Goal: Task Accomplishment & Management: Manage account settings

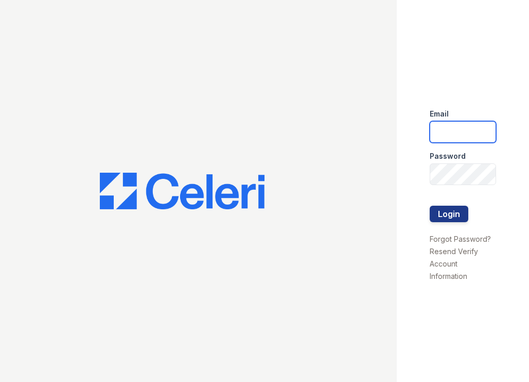
type input "summergate.pm@cafmanagement.com"
drag, startPoint x: 448, startPoint y: 223, endPoint x: 447, endPoint y: 218, distance: 5.3
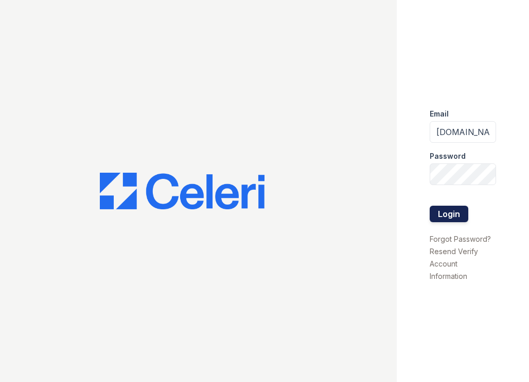
click at [448, 222] on div at bounding box center [463, 227] width 66 height 10
click at [447, 215] on button "Login" at bounding box center [449, 213] width 39 height 16
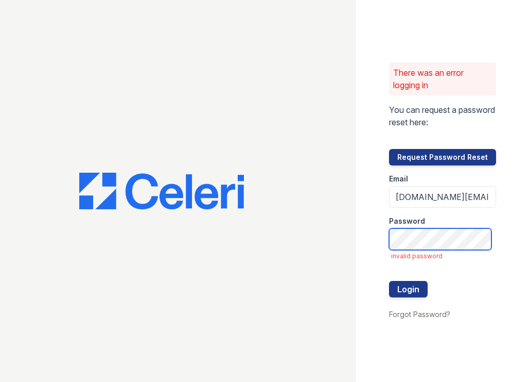
click at [335, 237] on div "There was an error logging in You can request a password reset here: Request Pa…" at bounding box center [264, 191] width 529 height 382
click at [389, 281] on button "Login" at bounding box center [408, 289] width 39 height 16
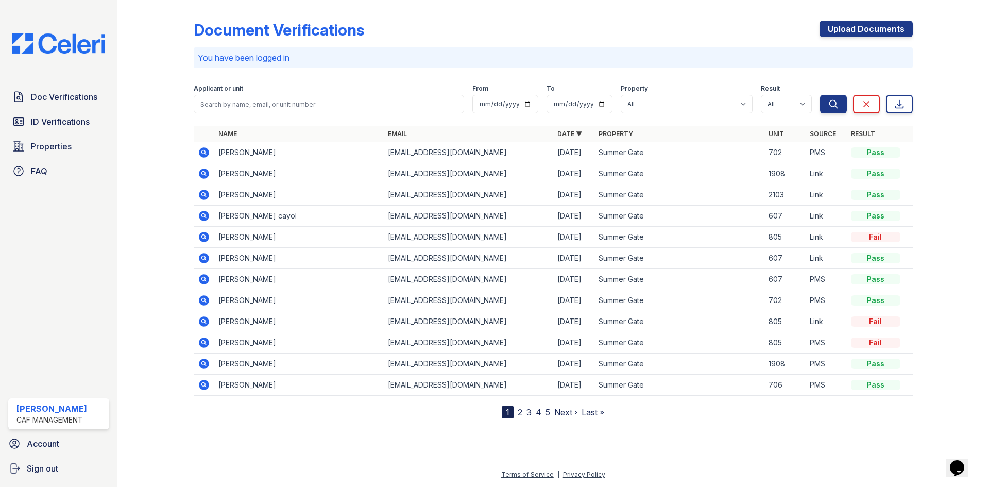
click at [277, 152] on td "[PERSON_NAME]" at bounding box center [298, 152] width 169 height 21
click at [208, 152] on icon at bounding box center [204, 152] width 10 height 10
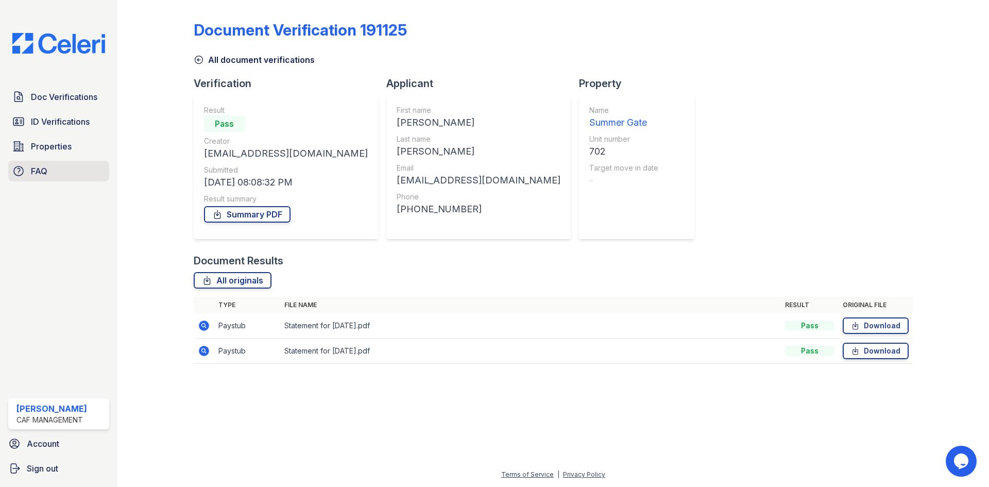
click at [53, 169] on link "FAQ" at bounding box center [58, 171] width 101 height 21
click at [235, 280] on link "All originals" at bounding box center [233, 280] width 78 height 16
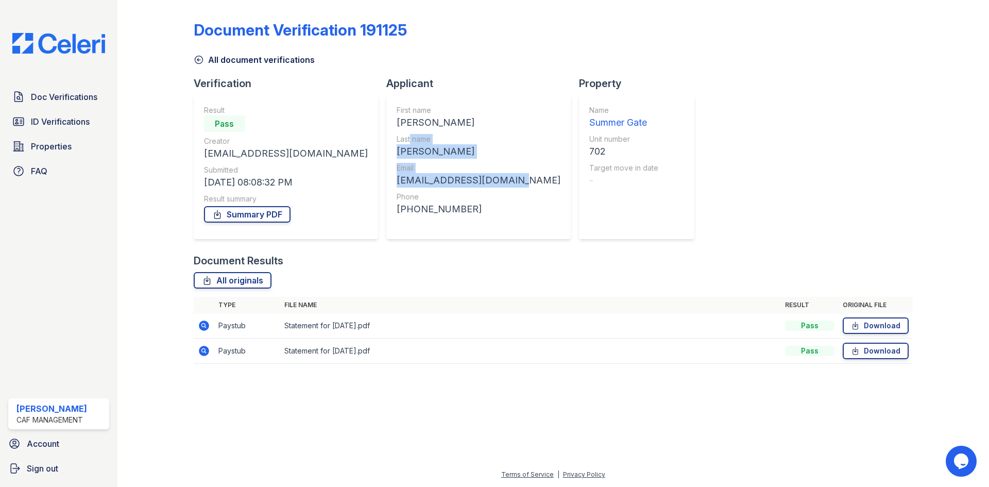
drag, startPoint x: 509, startPoint y: 182, endPoint x: 403, endPoint y: 144, distance: 113.2
click at [403, 144] on div "First name Vicente Last name Castanon Email vcastanon615@gmail.com Phone +14693…" at bounding box center [478, 167] width 184 height 144
click at [664, 272] on div "All originals" at bounding box center [553, 280] width 719 height 16
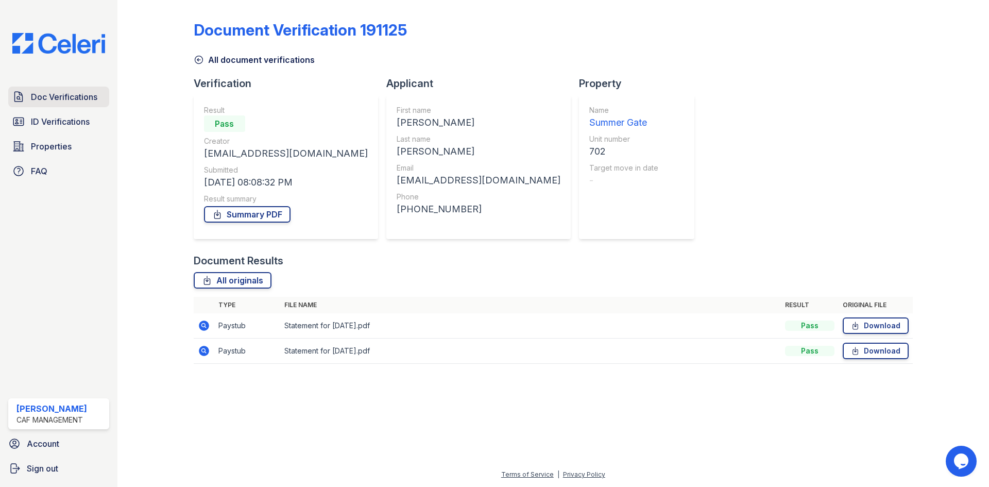
click at [100, 100] on link "Doc Verifications" at bounding box center [58, 97] width 101 height 21
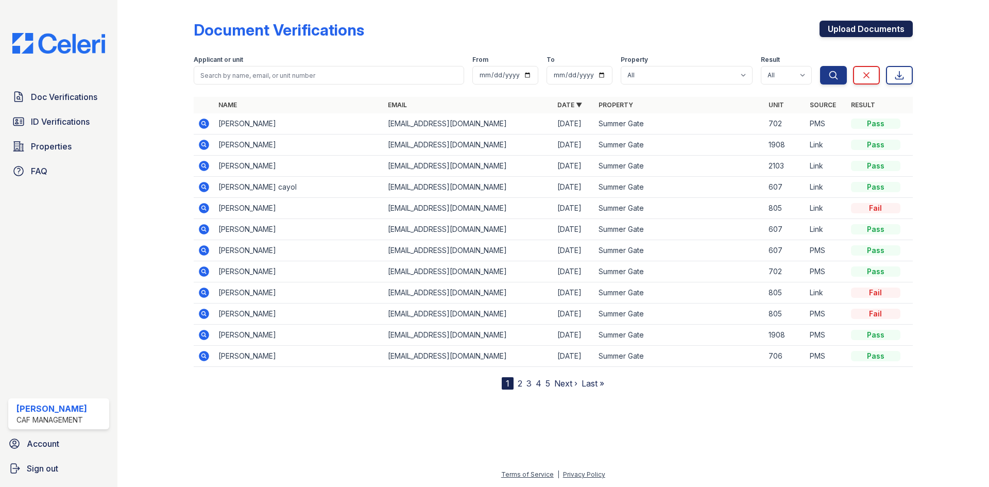
drag, startPoint x: 838, startPoint y: 81, endPoint x: 847, endPoint y: 29, distance: 52.7
click at [843, 49] on form "Applicant or unit From To Property All Summer Gate Result All Pass Caution Fail…" at bounding box center [553, 67] width 719 height 41
click at [849, 25] on link "Upload Documents" at bounding box center [865, 29] width 93 height 16
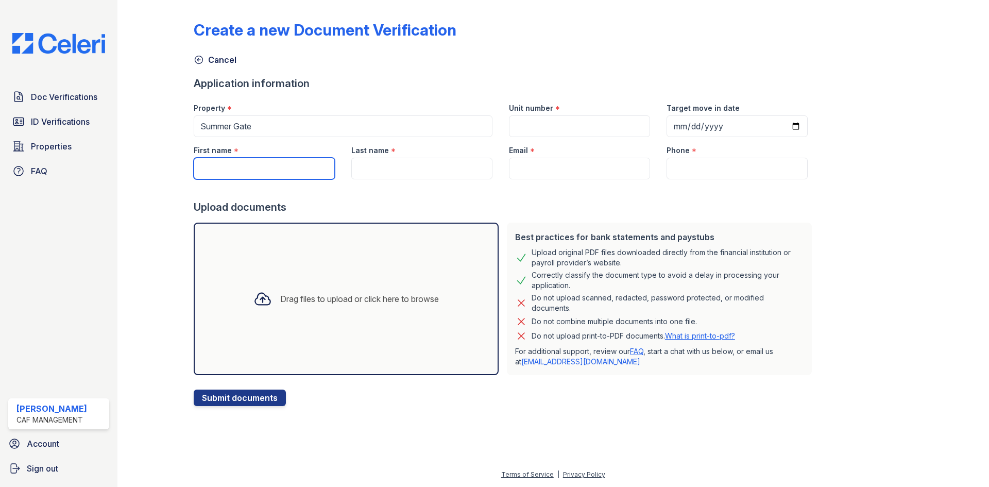
click at [284, 164] on input "First name" at bounding box center [264, 169] width 141 height 22
click at [76, 103] on link "Doc Verifications" at bounding box center [58, 97] width 101 height 21
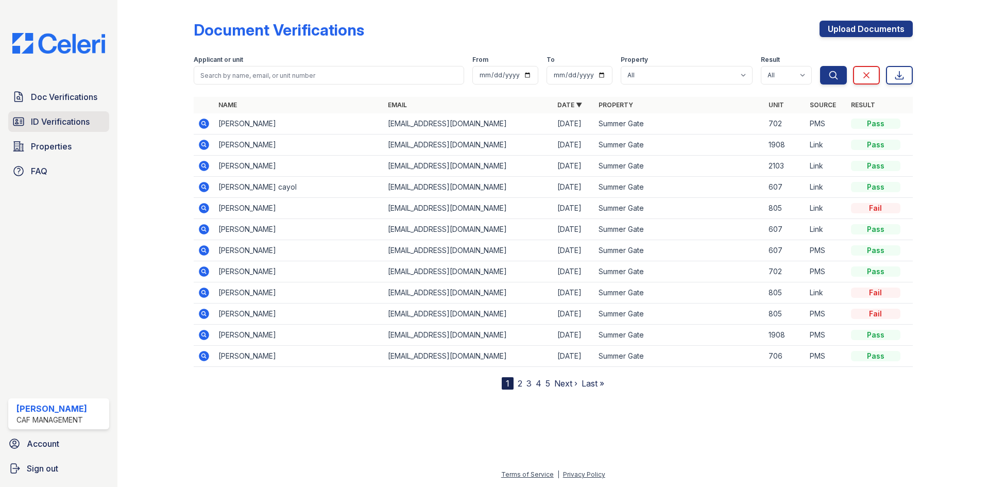
click at [82, 116] on span "ID Verifications" at bounding box center [60, 121] width 59 height 12
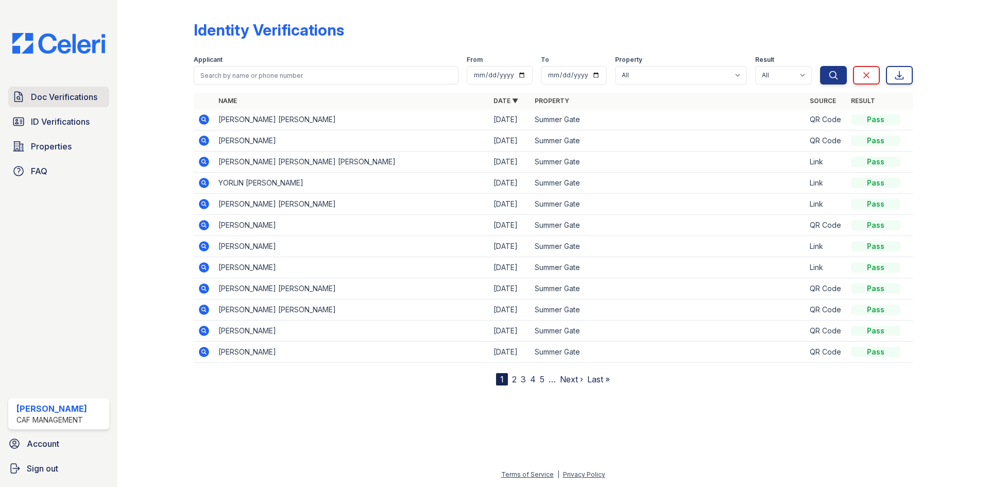
click at [76, 104] on link "Doc Verifications" at bounding box center [58, 97] width 101 height 21
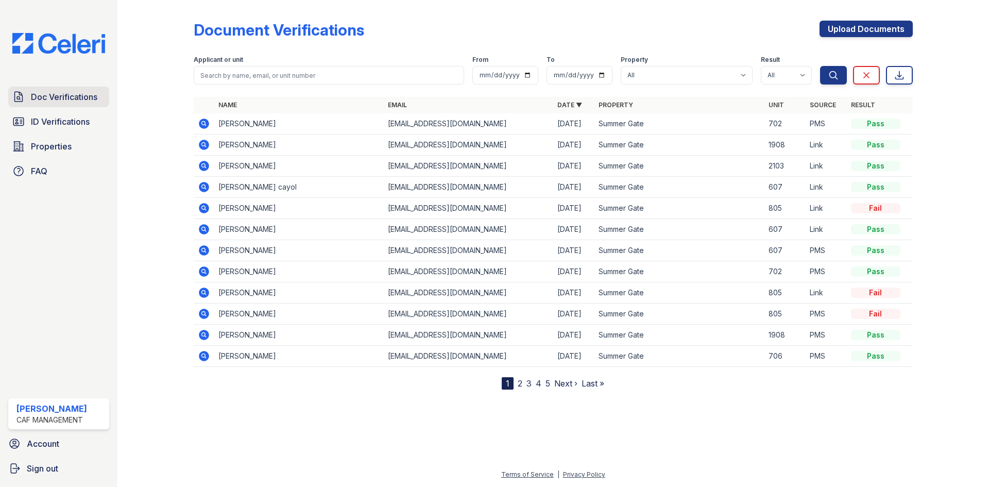
click at [71, 99] on span "Doc Verifications" at bounding box center [64, 97] width 66 height 12
click at [276, 124] on td "[PERSON_NAME]" at bounding box center [298, 123] width 169 height 21
drag, startPoint x: 236, startPoint y: 171, endPoint x: 227, endPoint y: 164, distance: 11.7
click at [235, 170] on td "[PERSON_NAME]" at bounding box center [298, 166] width 169 height 21
click at [199, 167] on icon at bounding box center [204, 166] width 12 height 12
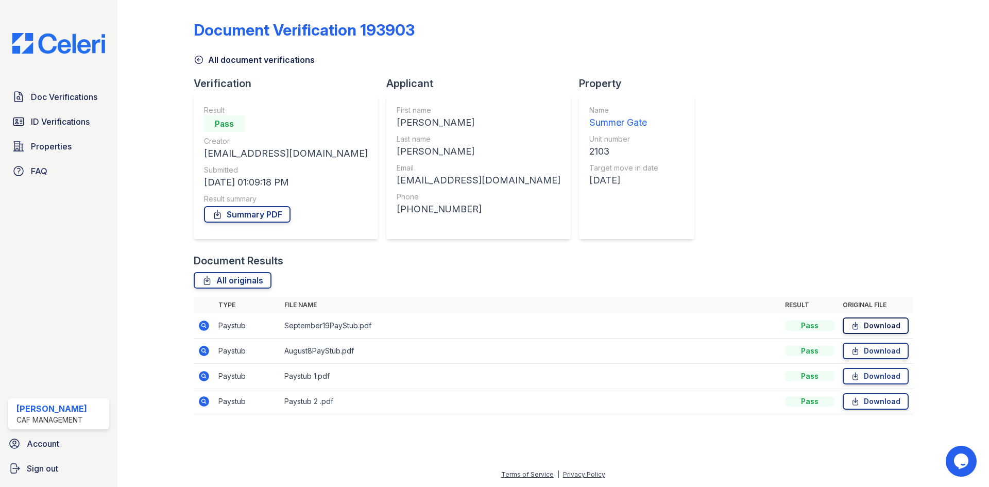
click at [865, 322] on link "Download" at bounding box center [875, 325] width 66 height 16
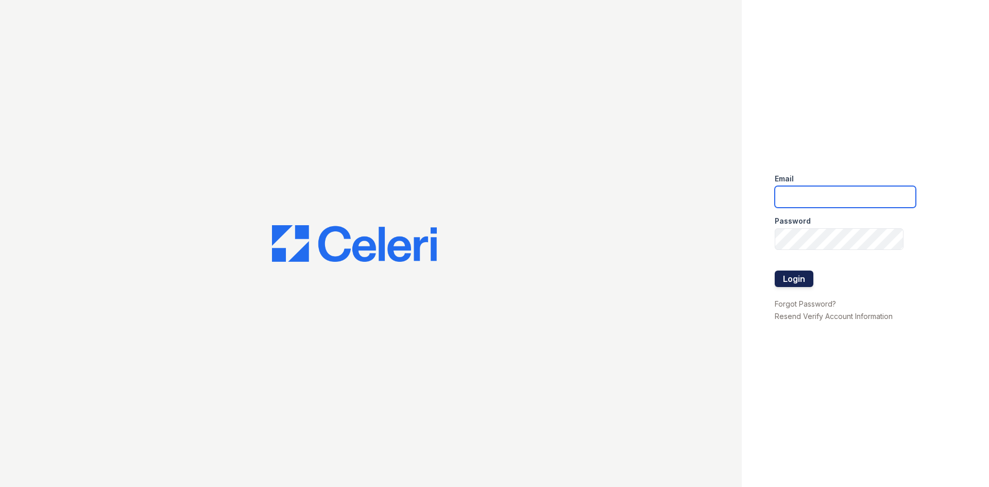
type input "[DOMAIN_NAME][EMAIL_ADDRESS][DOMAIN_NAME]"
click at [799, 273] on button "Login" at bounding box center [793, 278] width 39 height 16
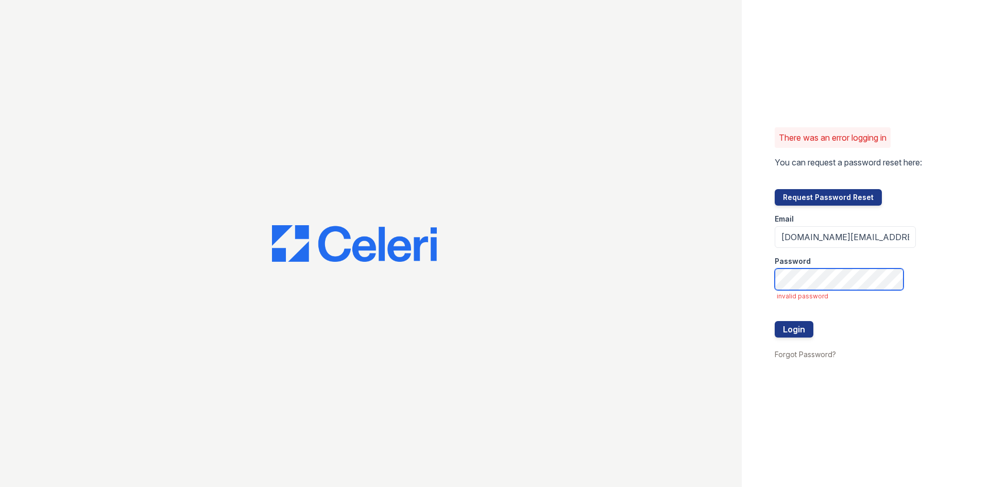
click at [722, 281] on div "There was an error logging in You can request a password reset here: Request Pa…" at bounding box center [494, 243] width 989 height 487
click at [774, 321] on button "Login" at bounding box center [793, 329] width 39 height 16
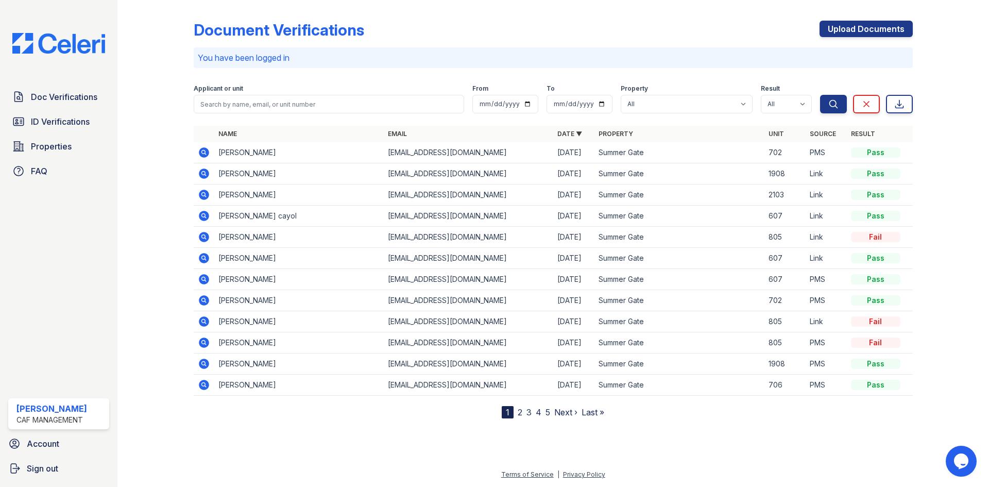
click at [274, 152] on td "Vicente Castanon" at bounding box center [298, 152] width 169 height 21
click at [265, 151] on td "Vicente Castanon" at bounding box center [298, 152] width 169 height 21
click at [198, 152] on icon at bounding box center [204, 152] width 12 height 12
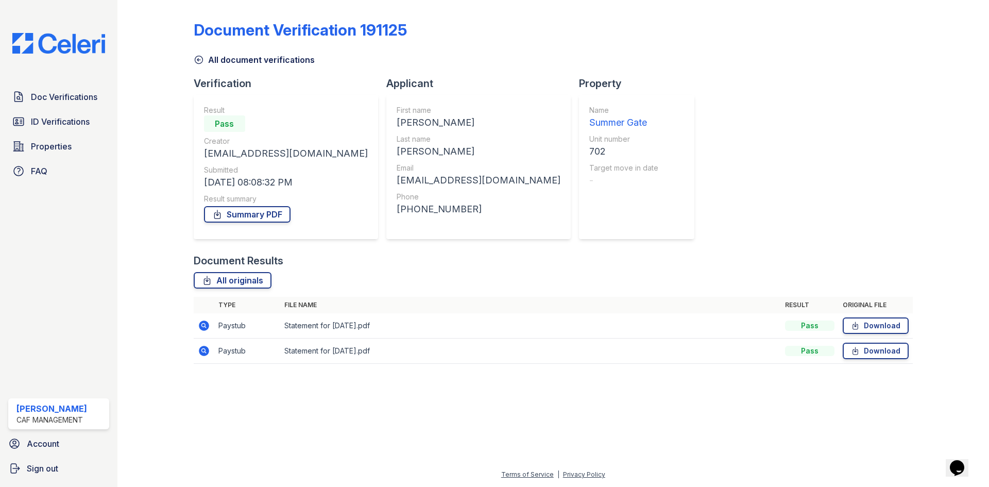
click at [258, 324] on td "Paystub" at bounding box center [247, 325] width 66 height 25
click at [834, 323] on div "Pass" at bounding box center [809, 325] width 49 height 10
click at [866, 322] on link "Download" at bounding box center [875, 325] width 66 height 16
click at [72, 98] on span "Doc Verifications" at bounding box center [64, 97] width 66 height 12
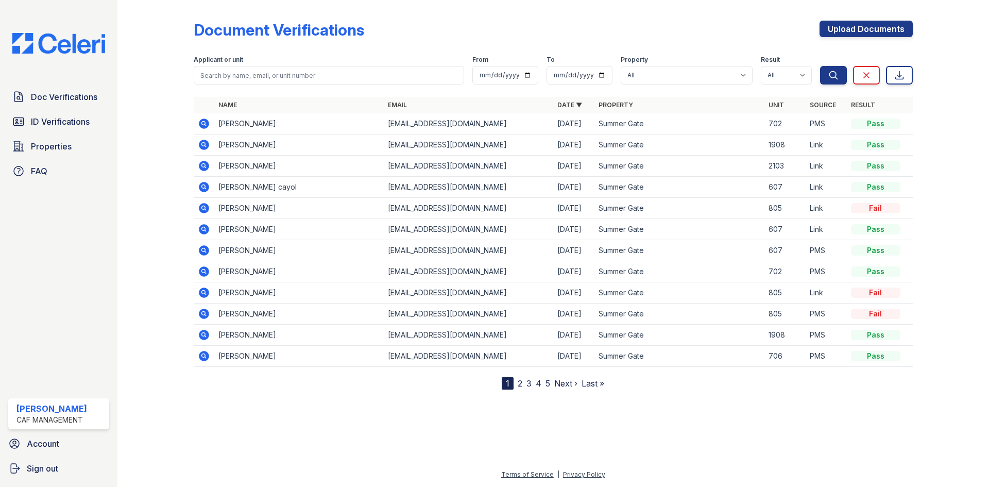
click at [246, 123] on td "[PERSON_NAME]" at bounding box center [298, 123] width 169 height 21
click at [202, 121] on icon at bounding box center [204, 123] width 10 height 10
click at [69, 106] on link "Doc Verifications" at bounding box center [58, 97] width 101 height 21
click at [80, 120] on span "ID Verifications" at bounding box center [60, 121] width 59 height 12
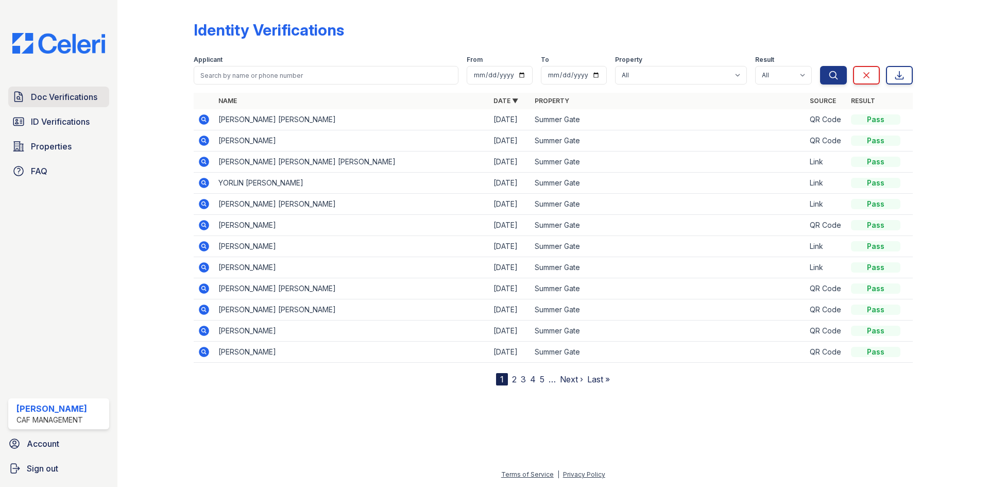
click at [84, 105] on link "Doc Verifications" at bounding box center [58, 97] width 101 height 21
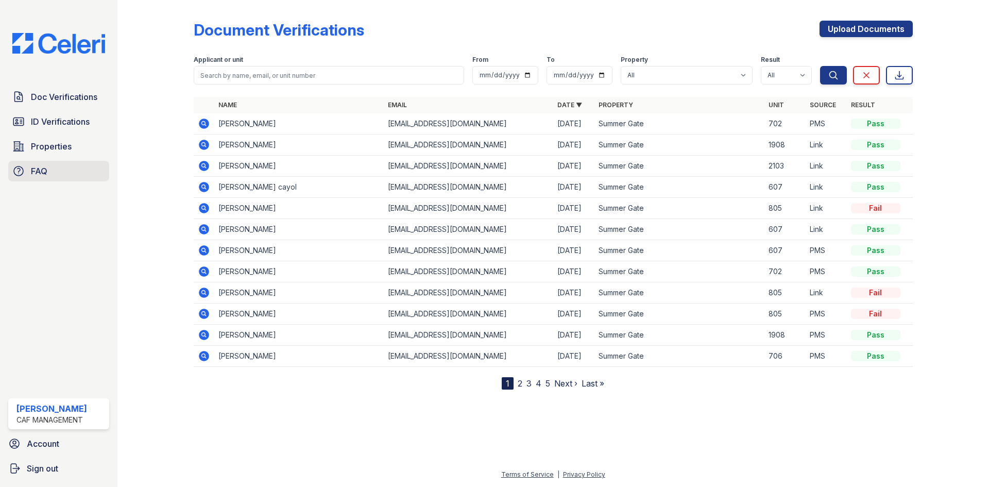
click at [61, 169] on link "FAQ" at bounding box center [58, 171] width 101 height 21
click at [60, 102] on span "Doc Verifications" at bounding box center [64, 97] width 66 height 12
click at [861, 36] on link "Upload Documents" at bounding box center [865, 29] width 93 height 16
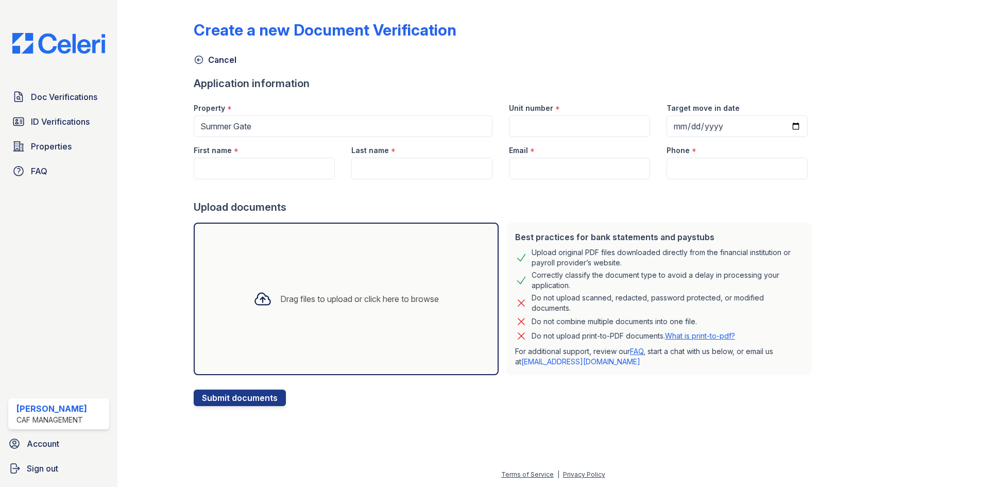
click at [390, 275] on div "Drag files to upload or click here to browse" at bounding box center [346, 298] width 305 height 152
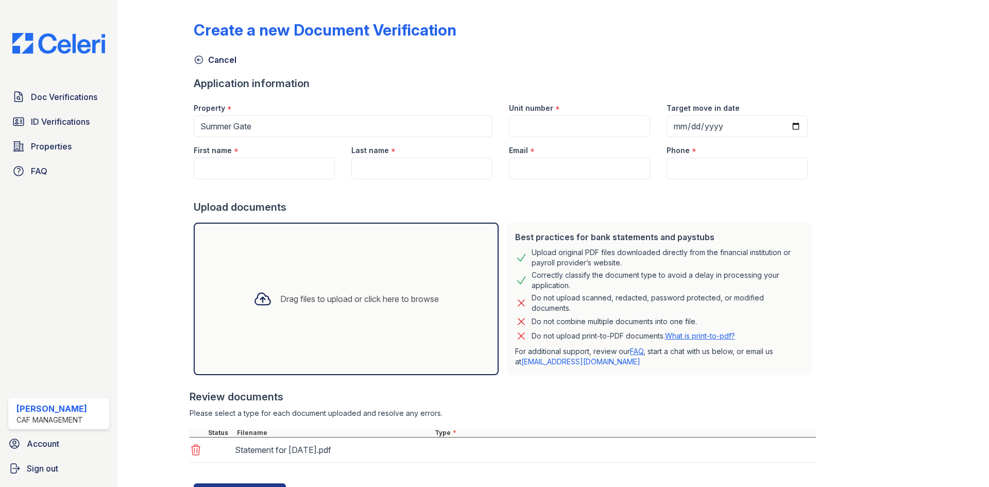
scroll to position [48, 0]
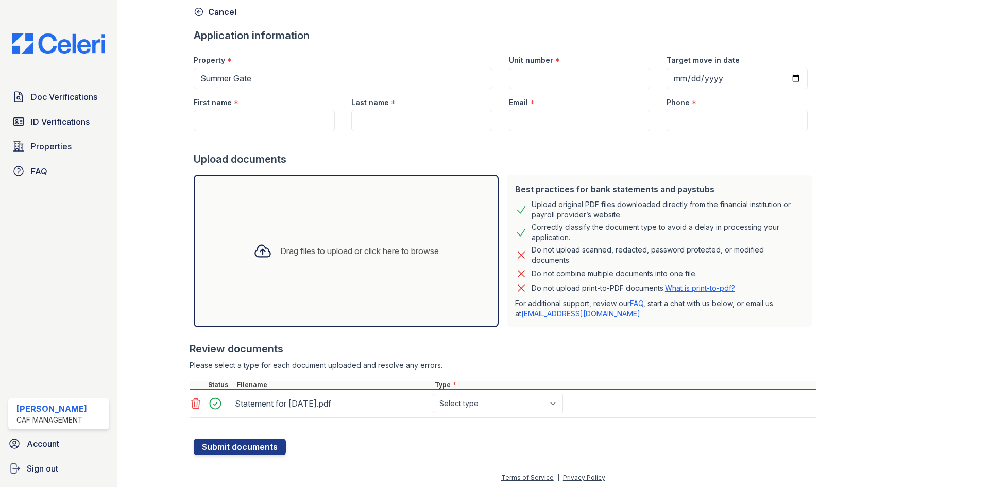
click at [196, 399] on icon at bounding box center [195, 403] width 12 height 12
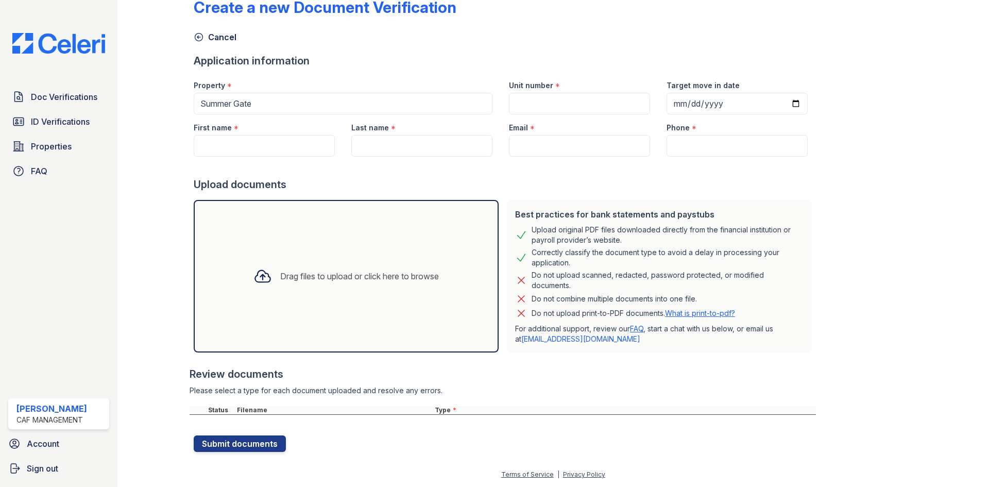
scroll to position [23, 0]
click at [579, 142] on input "Email" at bounding box center [579, 146] width 141 height 22
paste input "[EMAIL_ADDRESS][DOMAIN_NAME]"
type input "[EMAIL_ADDRESS][DOMAIN_NAME]"
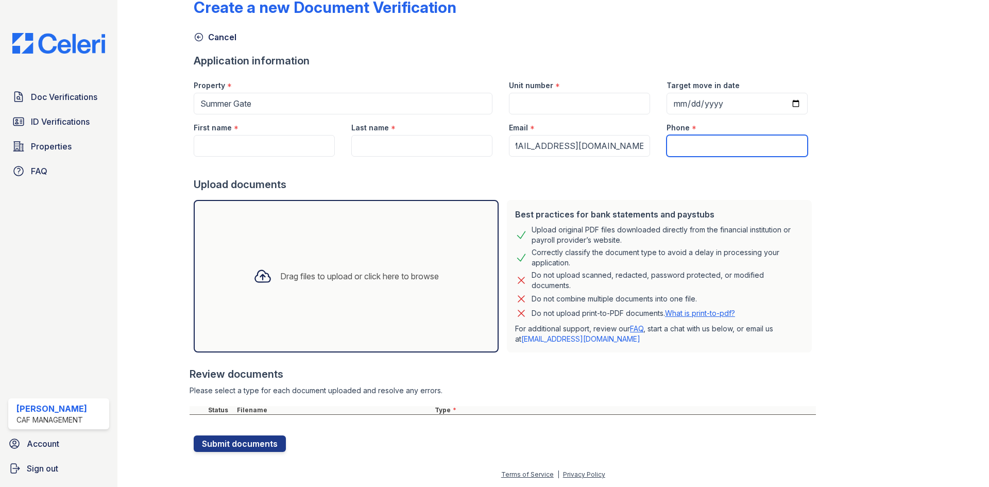
scroll to position [0, 0]
click at [716, 150] on input "Phone" at bounding box center [736, 146] width 141 height 22
click at [437, 267] on div "Drag files to upload or click here to browse" at bounding box center [346, 275] width 202 height 35
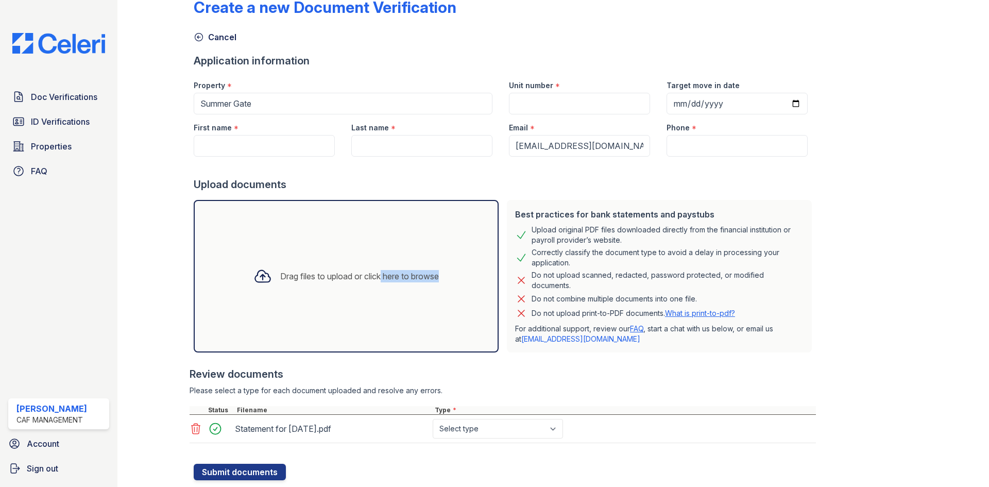
drag, startPoint x: 324, startPoint y: 356, endPoint x: 372, endPoint y: 323, distance: 57.7
click at [372, 323] on div "Best practices for bank statements and paystubs Upload original PDF files downl…" at bounding box center [502, 324] width 626 height 257
click at [373, 278] on div "Drag files to upload or click here to browse" at bounding box center [359, 276] width 159 height 12
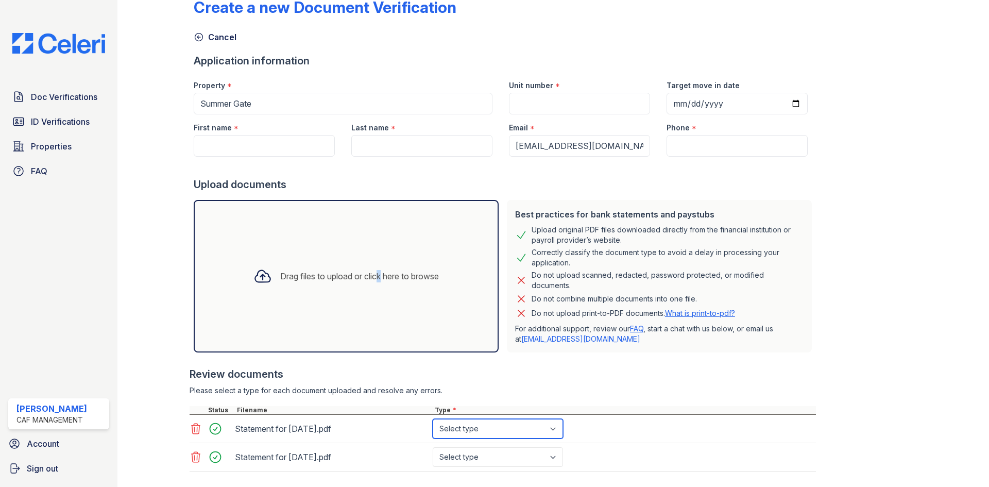
click at [531, 429] on select "Select type Paystub Bank Statement Offer Letter Tax Documents Benefit Award Let…" at bounding box center [498, 429] width 130 height 20
select select "paystub"
click at [433, 419] on select "Select type Paystub Bank Statement Offer Letter Tax Documents Benefit Award Let…" at bounding box center [498, 429] width 130 height 20
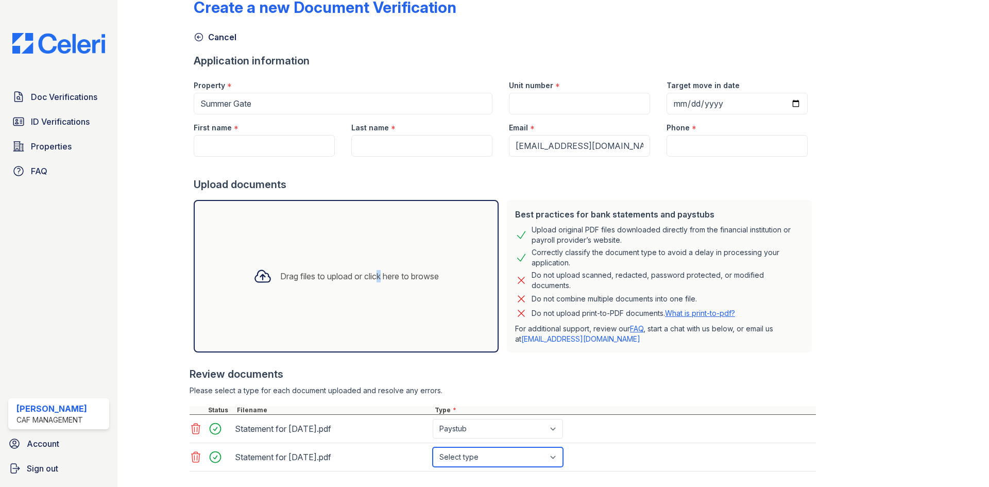
click at [522, 459] on select "Select type Paystub Bank Statement Offer Letter Tax Documents Benefit Award Let…" at bounding box center [498, 457] width 130 height 20
select select "paystub"
click at [433, 447] on select "Select type Paystub Bank Statement Offer Letter Tax Documents Benefit Award Let…" at bounding box center [498, 457] width 130 height 20
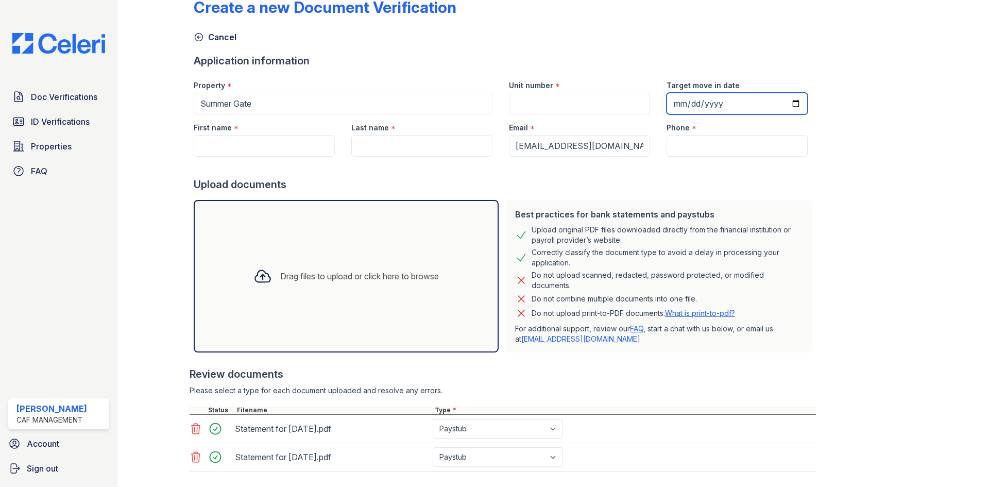
click at [685, 103] on input "Target move in date" at bounding box center [736, 104] width 141 height 22
click at [901, 212] on div "Create a new Document Verification Cancel Application information Property * Su…" at bounding box center [553, 244] width 719 height 527
click at [671, 103] on input "Target move in date" at bounding box center [736, 104] width 141 height 22
type input "2025-10-16"
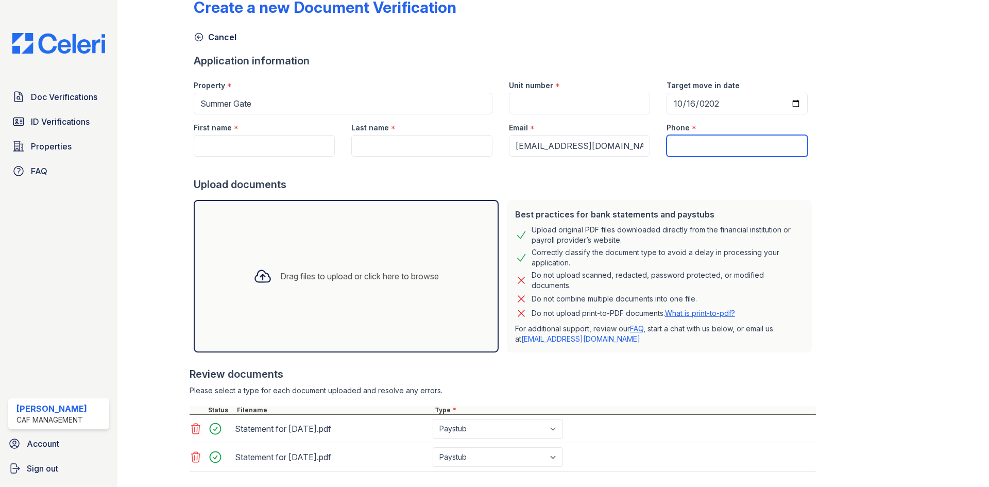
click at [695, 154] on input "Phone" at bounding box center [736, 146] width 141 height 22
click at [678, 146] on input "Phone" at bounding box center [736, 146] width 141 height 22
paste input "(832) 918-2931"
type input "(832) 918-2931"
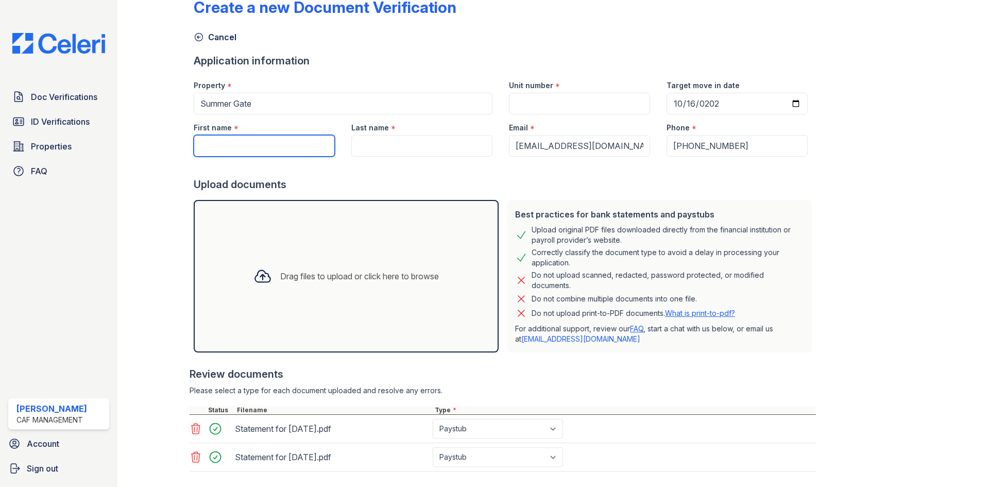
click at [286, 143] on input "First name" at bounding box center [264, 146] width 141 height 22
type input "Jalen"
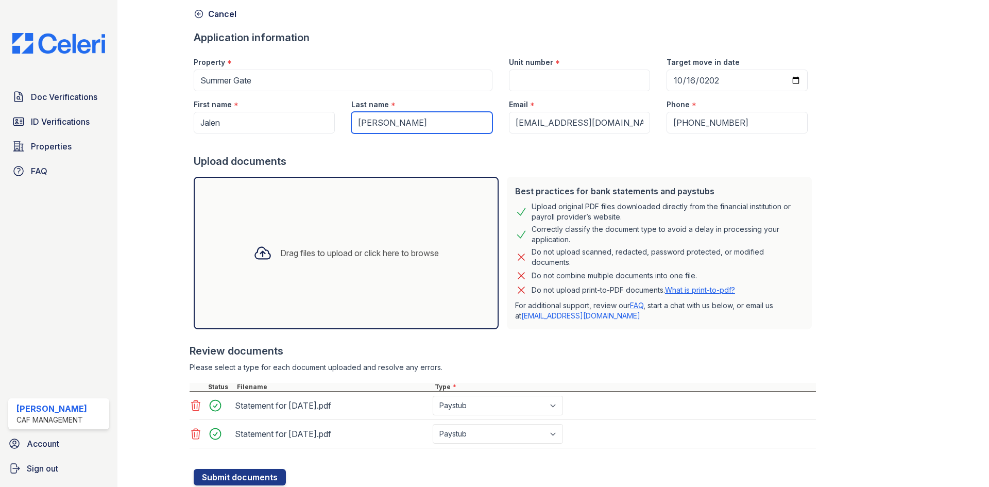
scroll to position [79, 0]
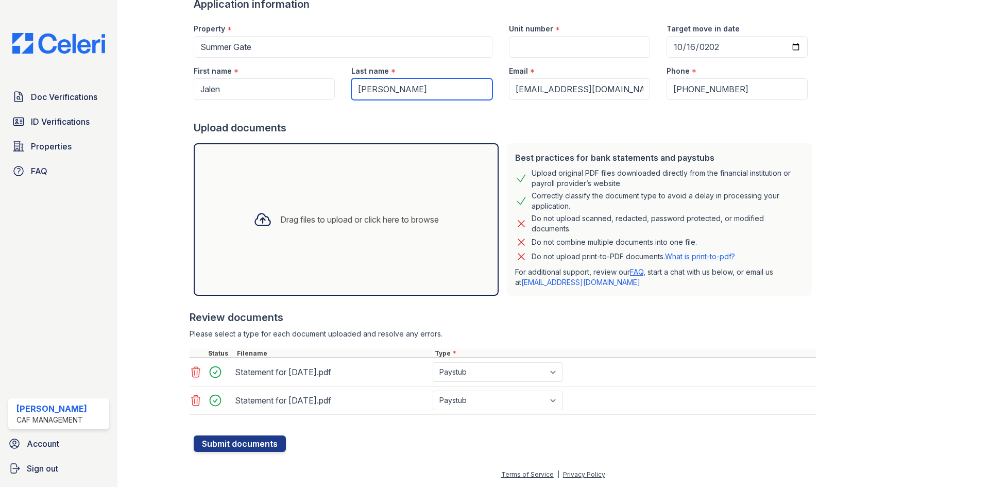
type input "[PERSON_NAME]"
click at [289, 445] on form "Application information Property * Summer Gate Unit number * Target move in dat…" at bounding box center [505, 224] width 622 height 455
click at [271, 442] on button "Submit documents" at bounding box center [240, 443] width 92 height 16
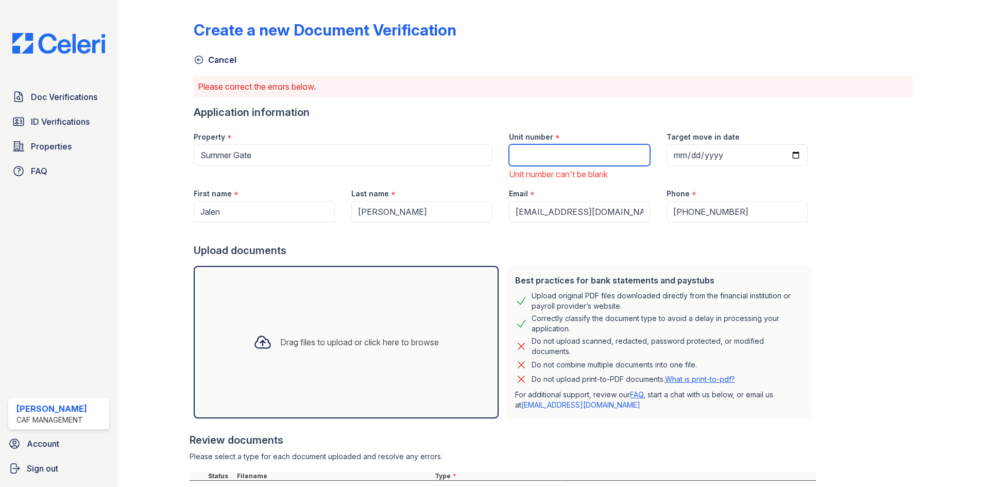
click at [555, 149] on input "Unit number" at bounding box center [579, 155] width 141 height 22
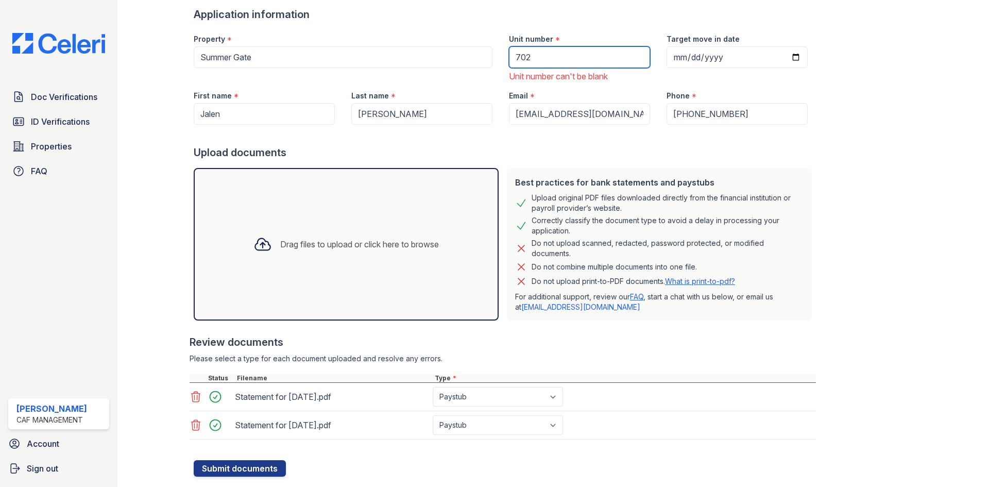
scroll to position [123, 0]
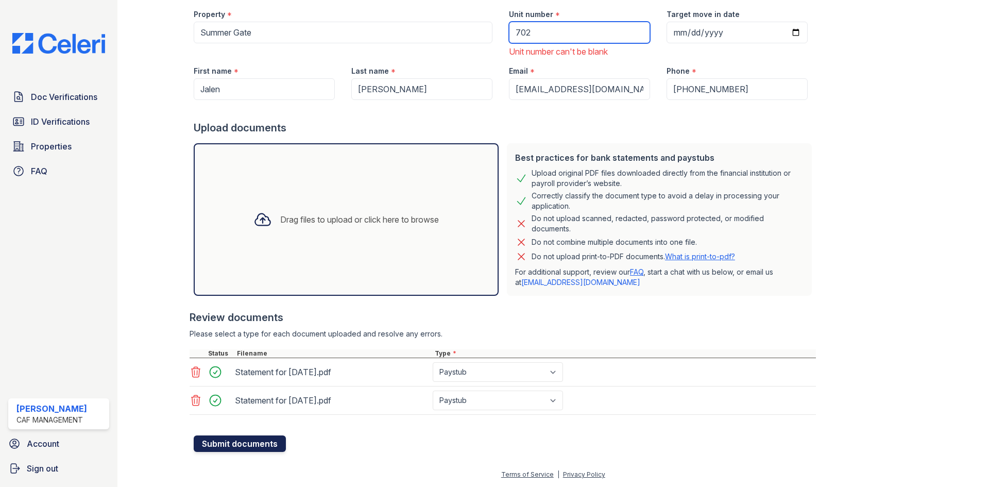
type input "702"
click at [258, 439] on button "Submit documents" at bounding box center [240, 443] width 92 height 16
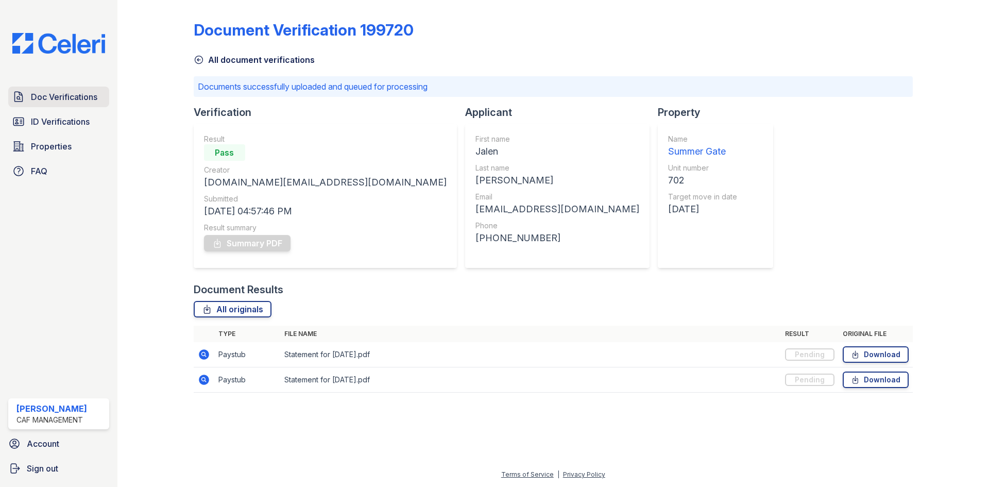
click at [82, 89] on link "Doc Verifications" at bounding box center [58, 97] width 101 height 21
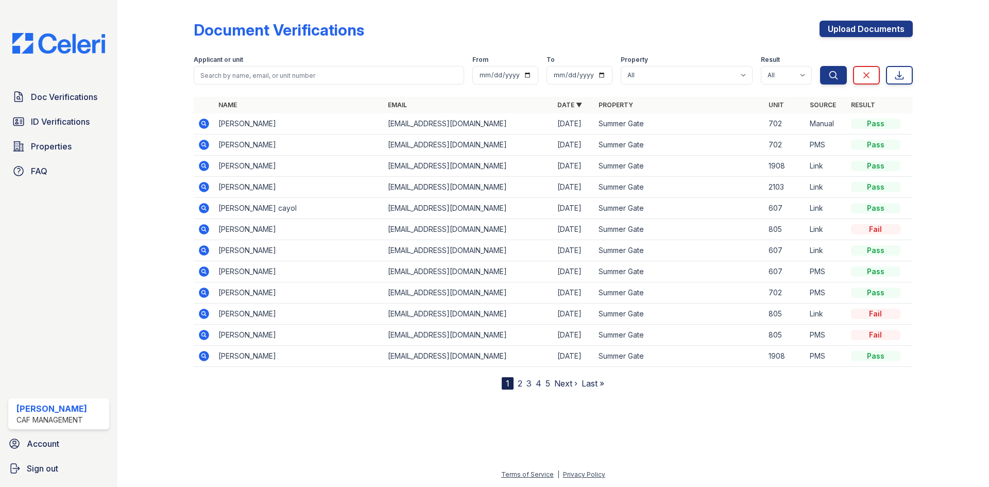
click at [868, 123] on div "Pass" at bounding box center [875, 123] width 49 height 10
click at [212, 121] on td at bounding box center [204, 123] width 21 height 21
click at [892, 120] on div "Pass" at bounding box center [875, 123] width 49 height 10
click at [878, 125] on div "Pass" at bounding box center [875, 123] width 49 height 10
click at [205, 122] on icon at bounding box center [204, 123] width 10 height 10
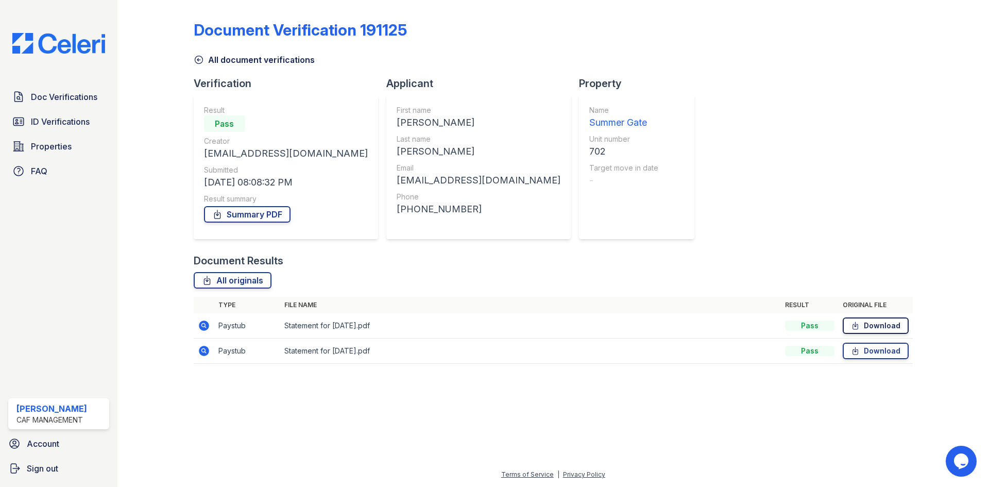
click at [869, 325] on link "Download" at bounding box center [875, 325] width 66 height 16
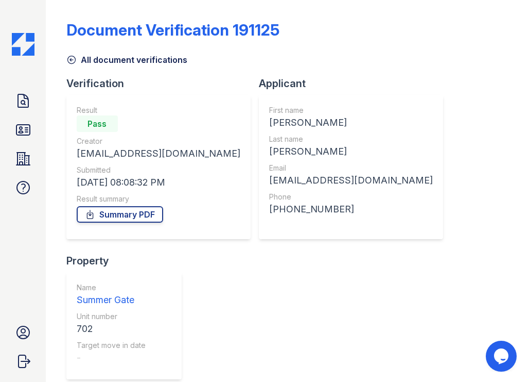
drag, startPoint x: 233, startPoint y: 154, endPoint x: 71, endPoint y: 153, distance: 162.2
click at [71, 153] on div "Result Pass Creator [EMAIL_ADDRESS][DOMAIN_NAME] Submitted [DATE] 08:08:32 PM R…" at bounding box center [158, 167] width 184 height 144
copy div "[EMAIL_ADDRESS][DOMAIN_NAME]"
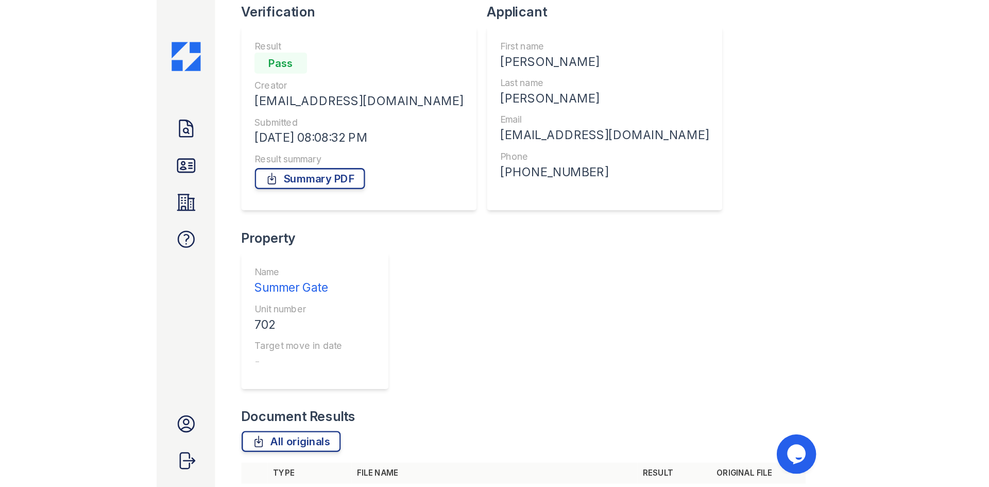
scroll to position [154, 0]
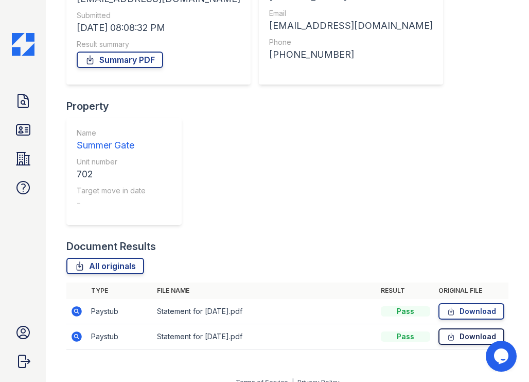
click at [447, 334] on icon at bounding box center [451, 336] width 9 height 10
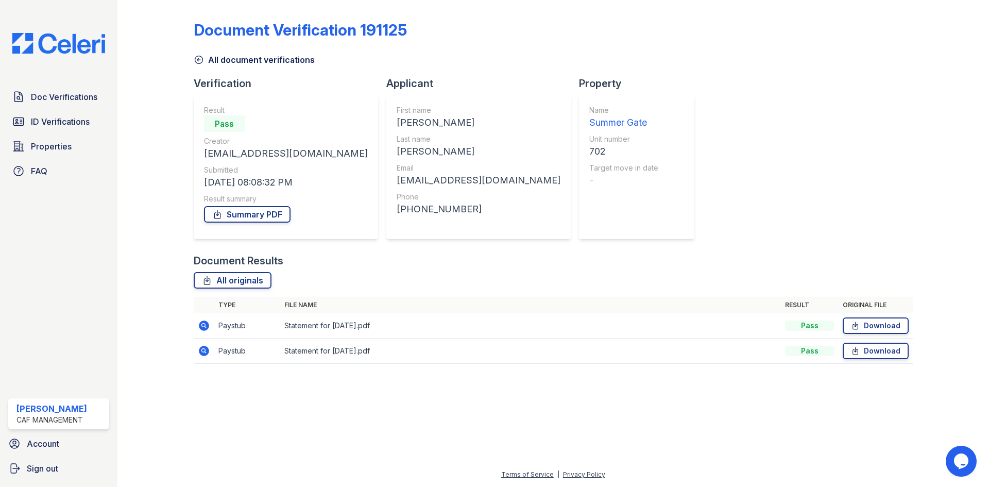
scroll to position [0, 0]
click at [81, 123] on span "ID Verifications" at bounding box center [60, 121] width 59 height 12
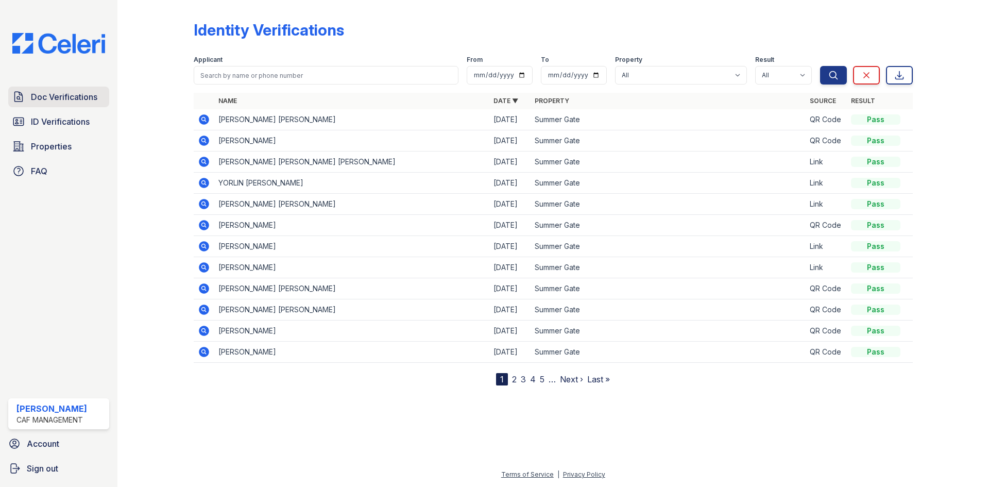
click at [76, 95] on span "Doc Verifications" at bounding box center [64, 97] width 66 height 12
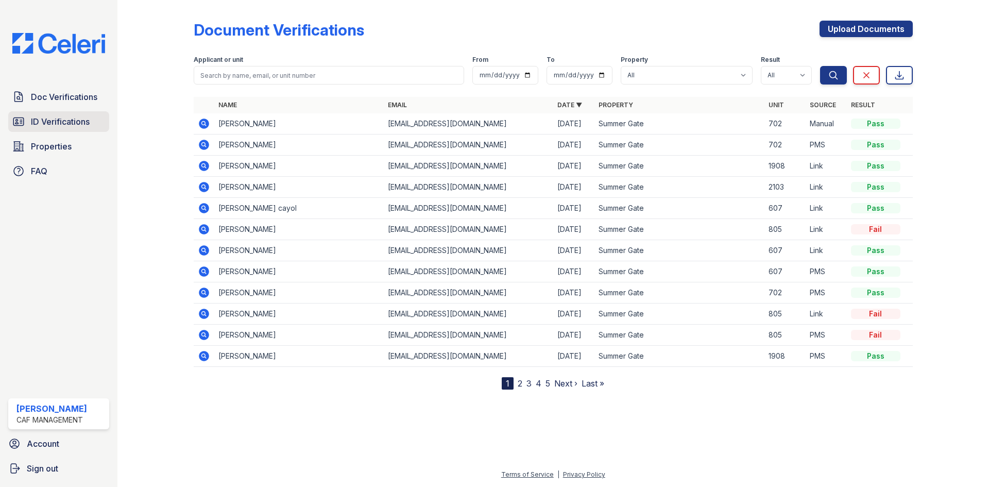
click at [85, 117] on span "ID Verifications" at bounding box center [60, 121] width 59 height 12
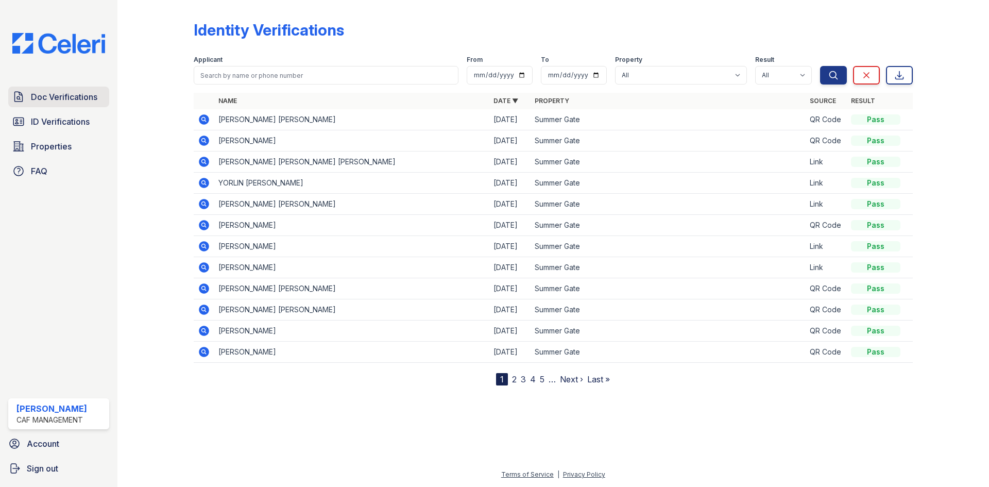
click at [31, 103] on span "Doc Verifications" at bounding box center [64, 97] width 66 height 12
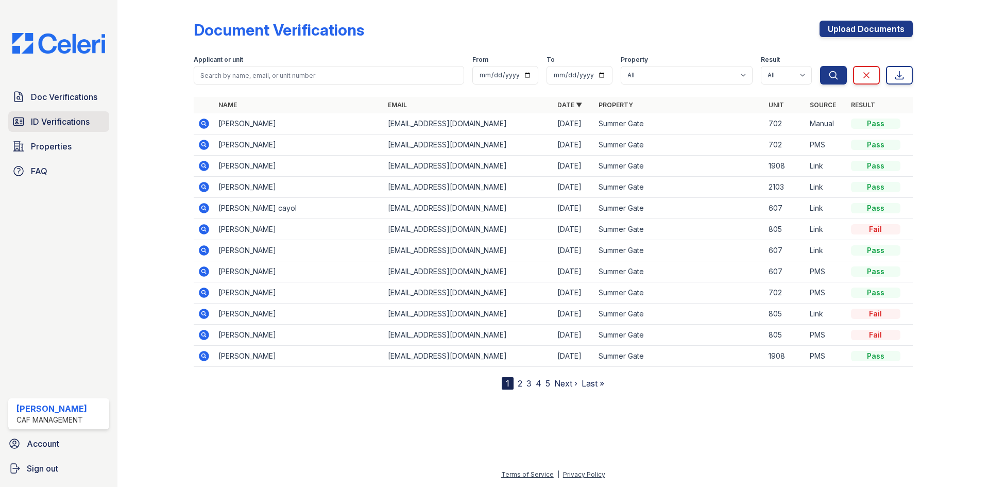
click at [96, 116] on link "ID Verifications" at bounding box center [58, 121] width 101 height 21
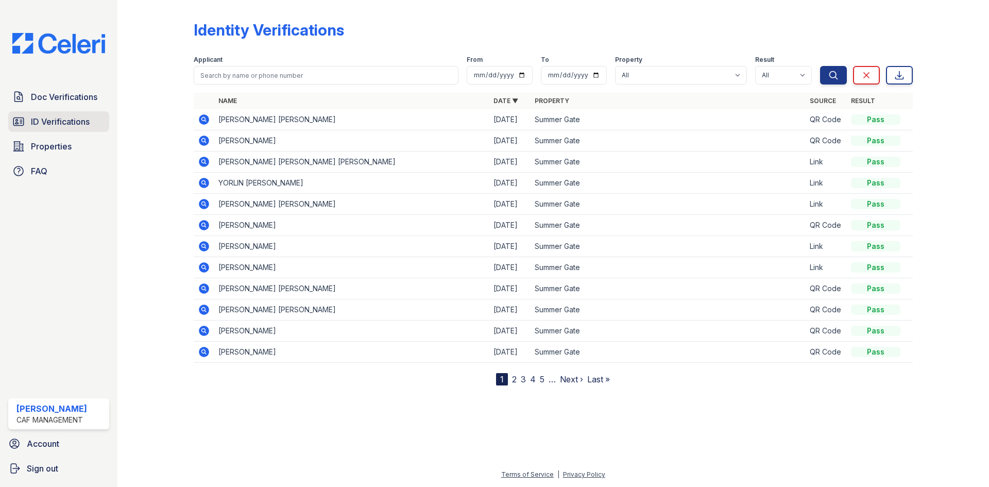
click at [76, 113] on link "ID Verifications" at bounding box center [58, 121] width 101 height 21
click at [77, 99] on span "Doc Verifications" at bounding box center [64, 97] width 66 height 12
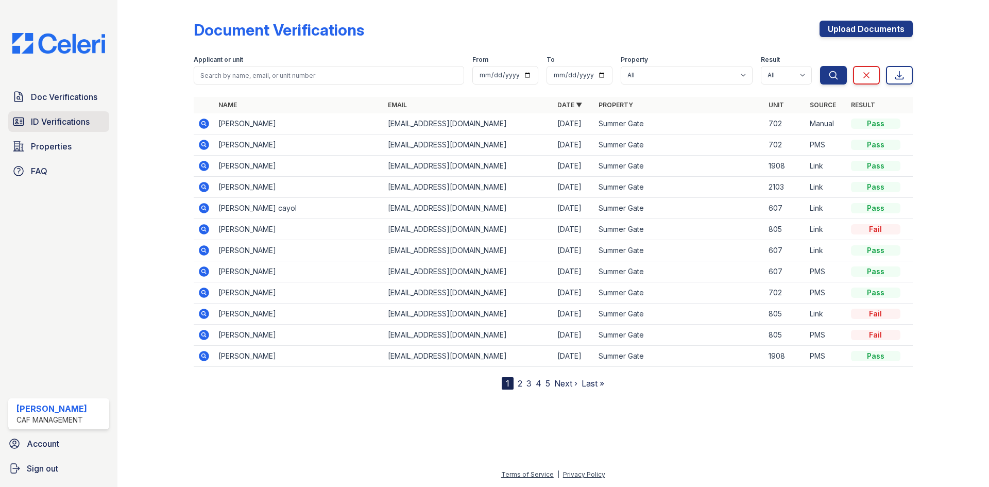
click at [61, 123] on span "ID Verifications" at bounding box center [60, 121] width 59 height 12
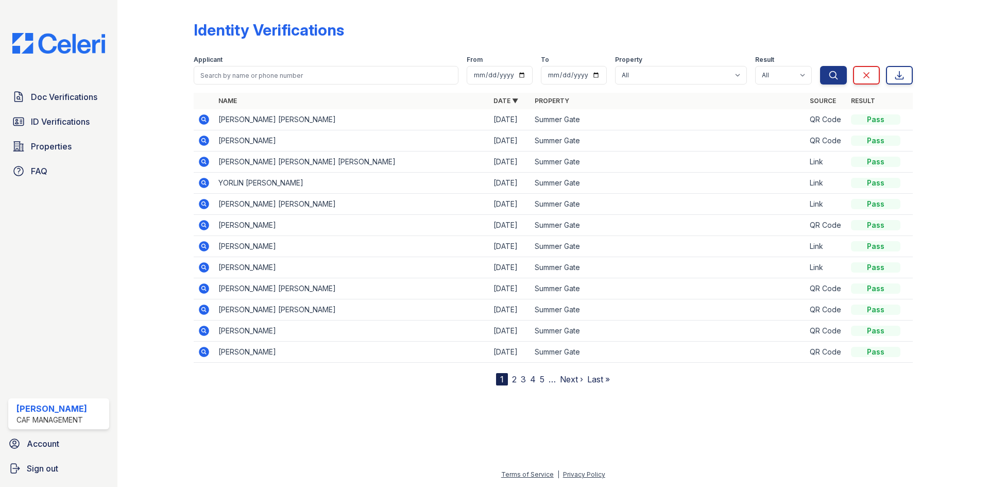
click at [722, 476] on div "Terms of Service | Privacy Policy" at bounding box center [553, 477] width 838 height 19
click at [60, 93] on span "Doc Verifications" at bounding box center [64, 97] width 66 height 12
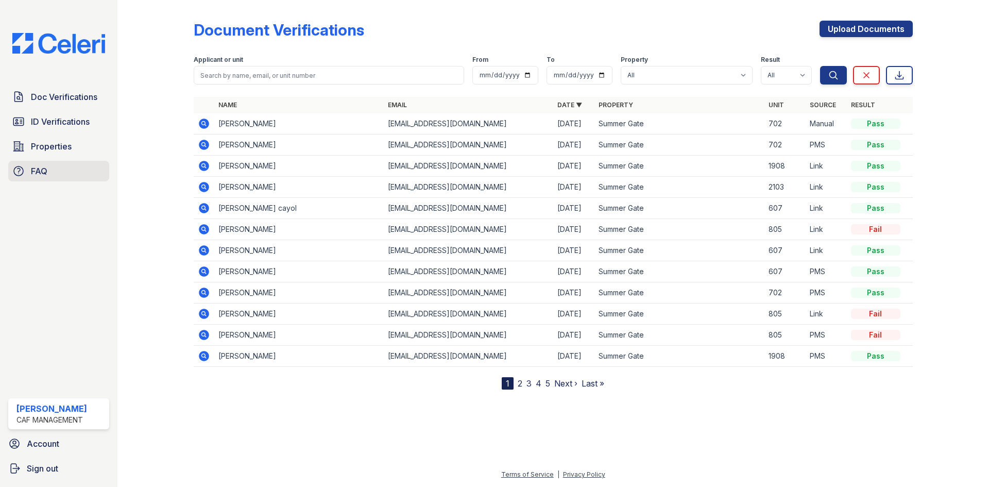
click at [59, 177] on link "FAQ" at bounding box center [58, 171] width 101 height 21
click at [44, 441] on span "Account" at bounding box center [43, 443] width 32 height 12
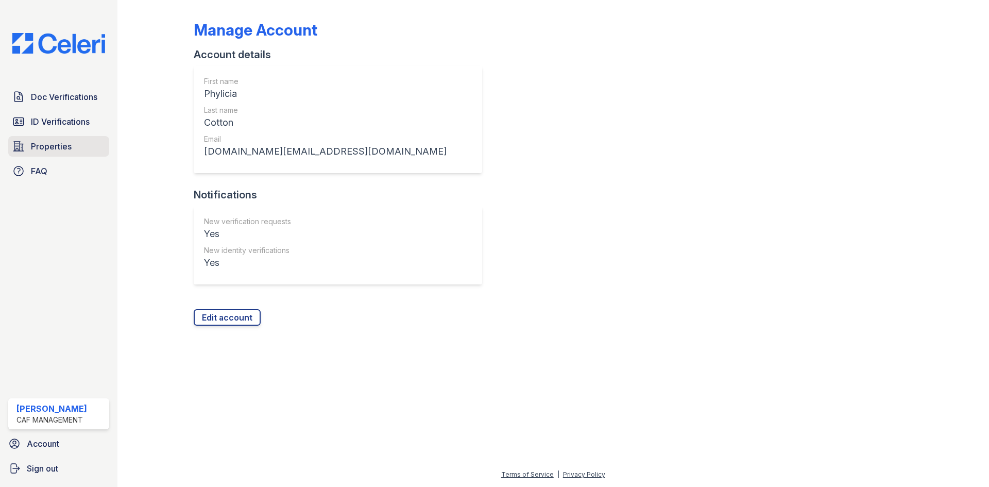
click at [68, 147] on span "Properties" at bounding box center [51, 146] width 41 height 12
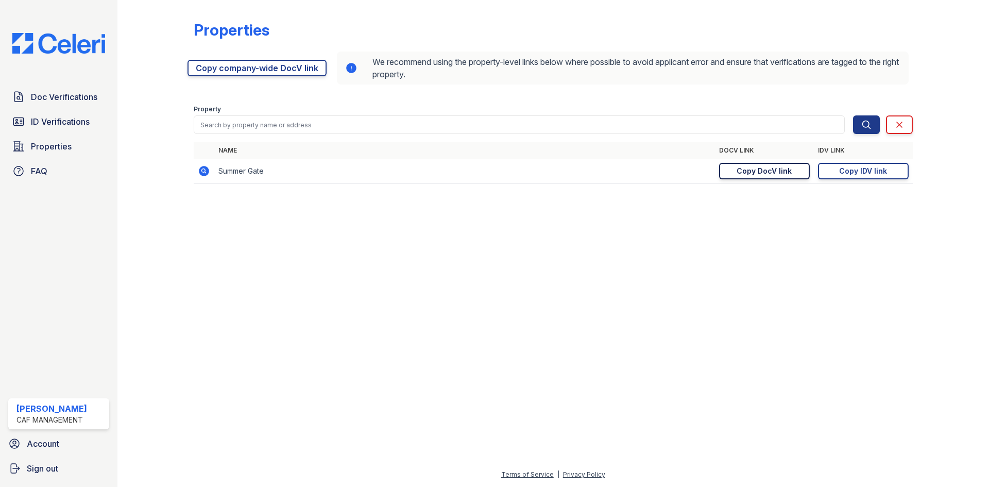
click at [767, 170] on div "Copy DocV link" at bounding box center [763, 171] width 55 height 10
click at [62, 97] on span "Doc Verifications" at bounding box center [64, 97] width 66 height 12
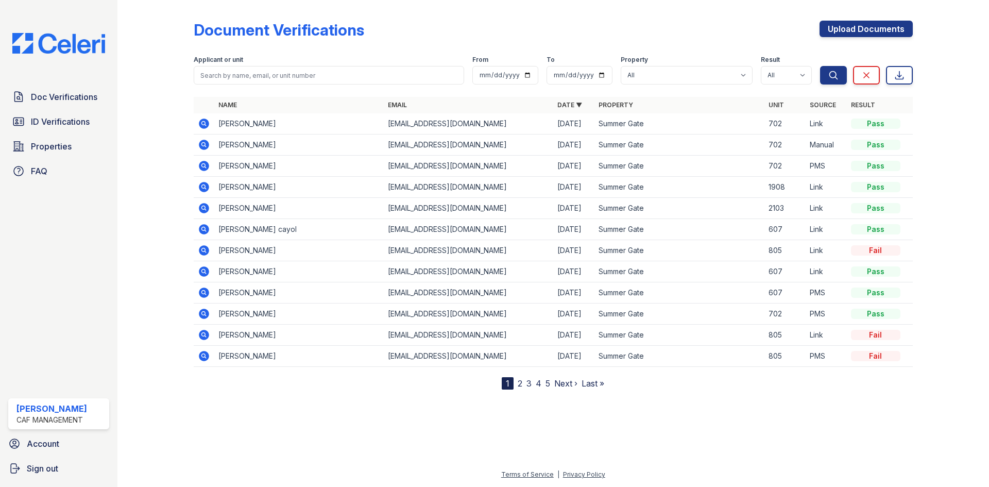
click at [431, 129] on td "[EMAIL_ADDRESS][DOMAIN_NAME]" at bounding box center [468, 123] width 169 height 21
click at [200, 125] on icon at bounding box center [204, 123] width 10 height 10
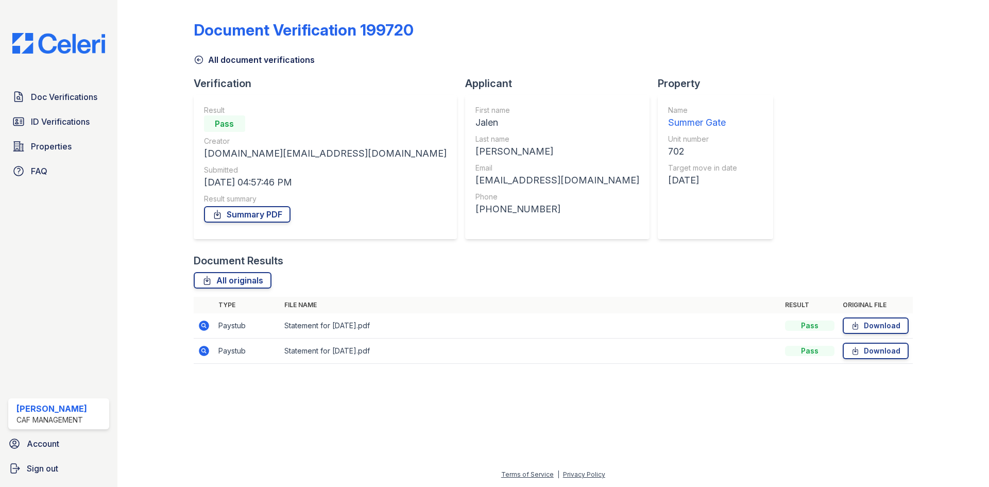
click at [204, 122] on div "Pass" at bounding box center [224, 123] width 41 height 16
click at [281, 212] on link "Summary PDF" at bounding box center [247, 214] width 87 height 16
click at [876, 327] on link "Download" at bounding box center [875, 325] width 66 height 16
click at [870, 358] on link "Download" at bounding box center [875, 350] width 66 height 16
click at [867, 351] on link "Download" at bounding box center [875, 350] width 66 height 16
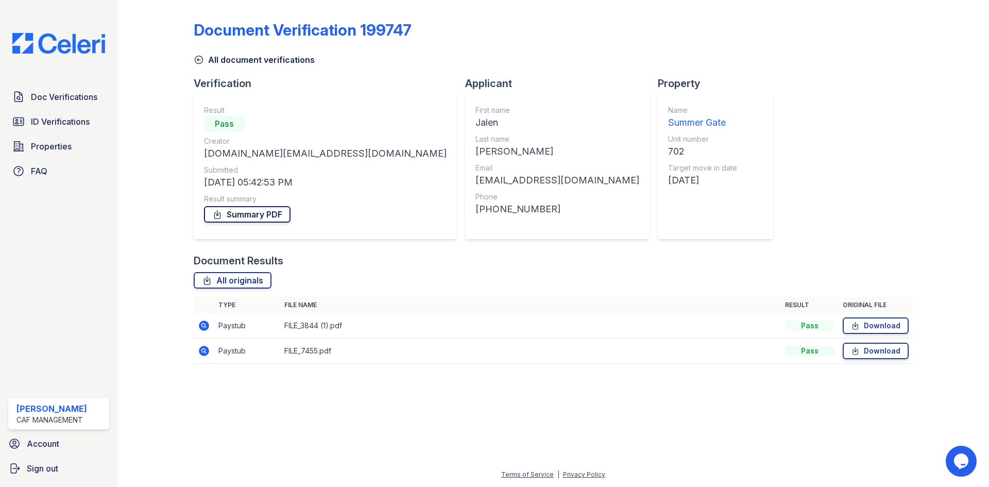
click at [276, 216] on link "Summary PDF" at bounding box center [247, 214] width 87 height 16
click at [262, 226] on div "Result Pass Creator summergate.pm@cafmanagement.com Submitted 10/02/25 05:42:53…" at bounding box center [325, 167] width 243 height 124
click at [268, 214] on link "Summary PDF" at bounding box center [247, 214] width 87 height 16
click at [271, 211] on link "Summary PDF" at bounding box center [247, 214] width 87 height 16
drag, startPoint x: 416, startPoint y: 28, endPoint x: 337, endPoint y: 73, distance: 90.2
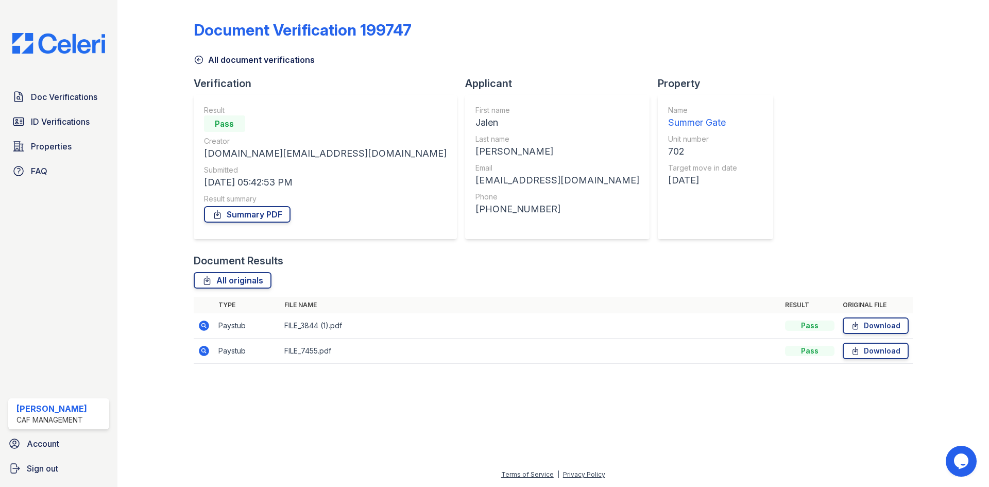
click at [304, 32] on div "Document Verification 199747" at bounding box center [553, 34] width 719 height 27
click at [275, 213] on link "Summary PDF" at bounding box center [247, 214] width 87 height 16
